Goal: Task Accomplishment & Management: Manage account settings

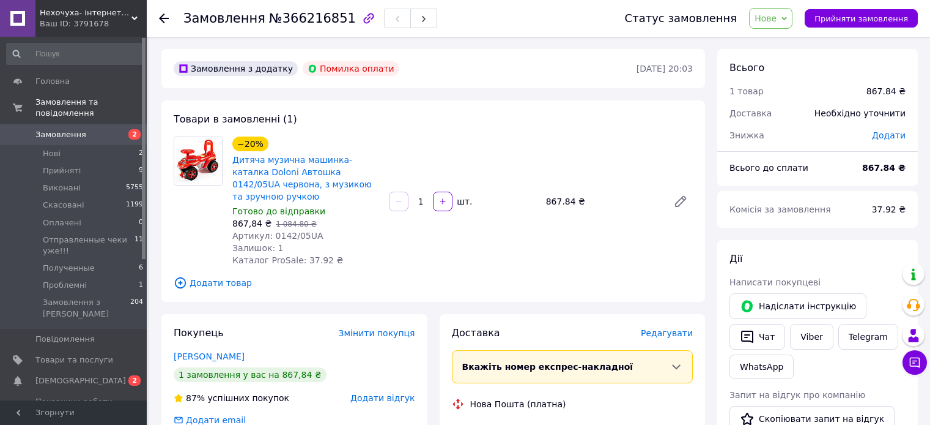
scroll to position [61, 0]
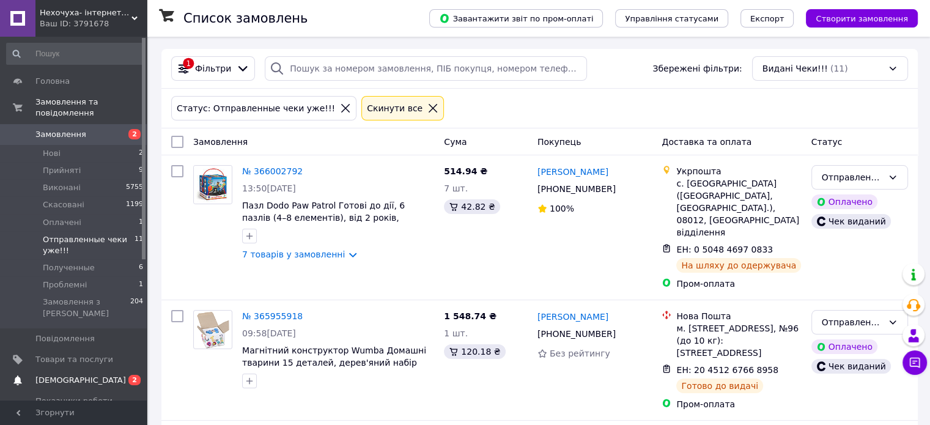
click at [92, 375] on span "[DEMOGRAPHIC_DATA]" at bounding box center [74, 380] width 78 height 11
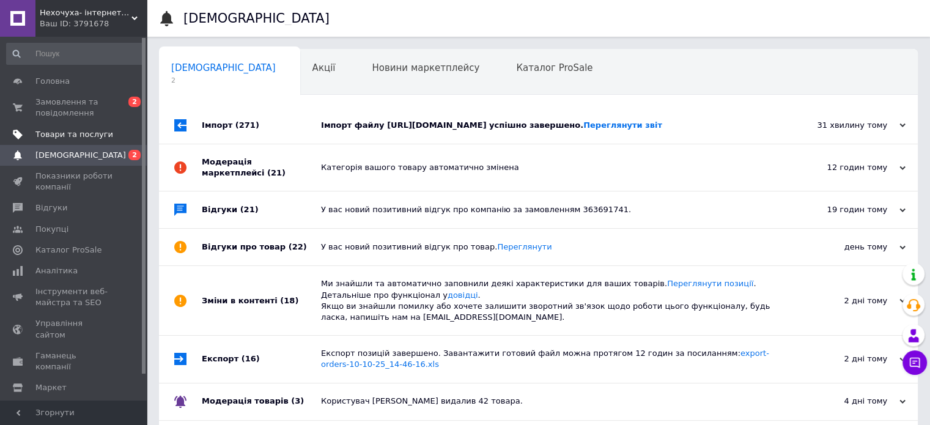
click at [38, 128] on link "Товари та послуги" at bounding box center [75, 134] width 150 height 21
